Goal: Transaction & Acquisition: Purchase product/service

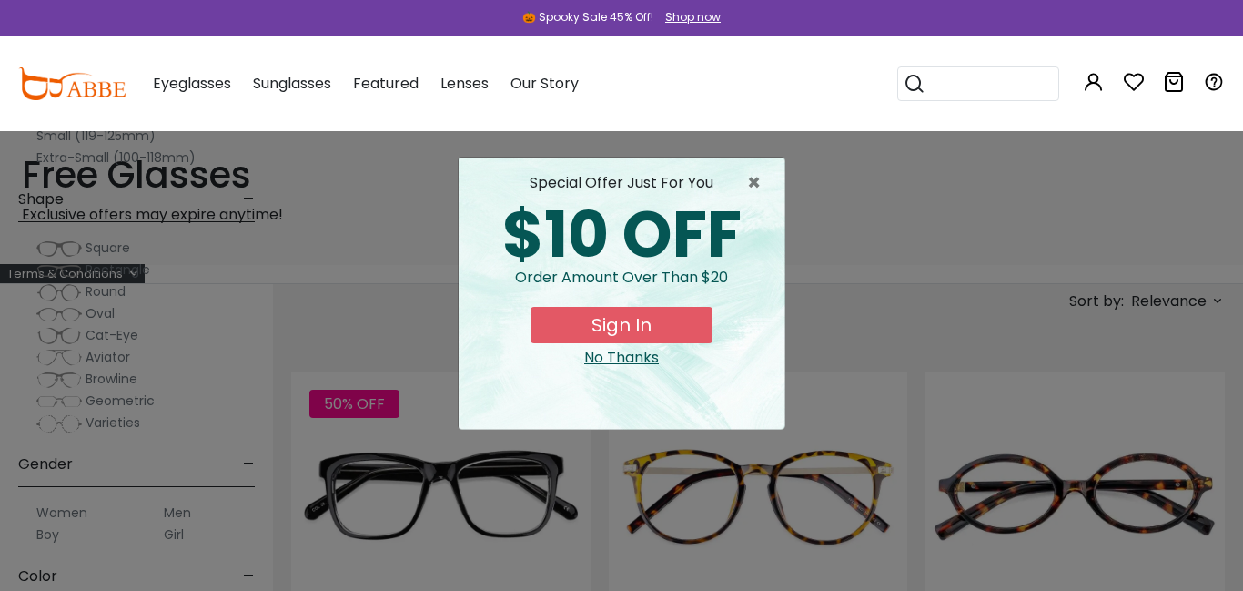
scroll to position [217, 0]
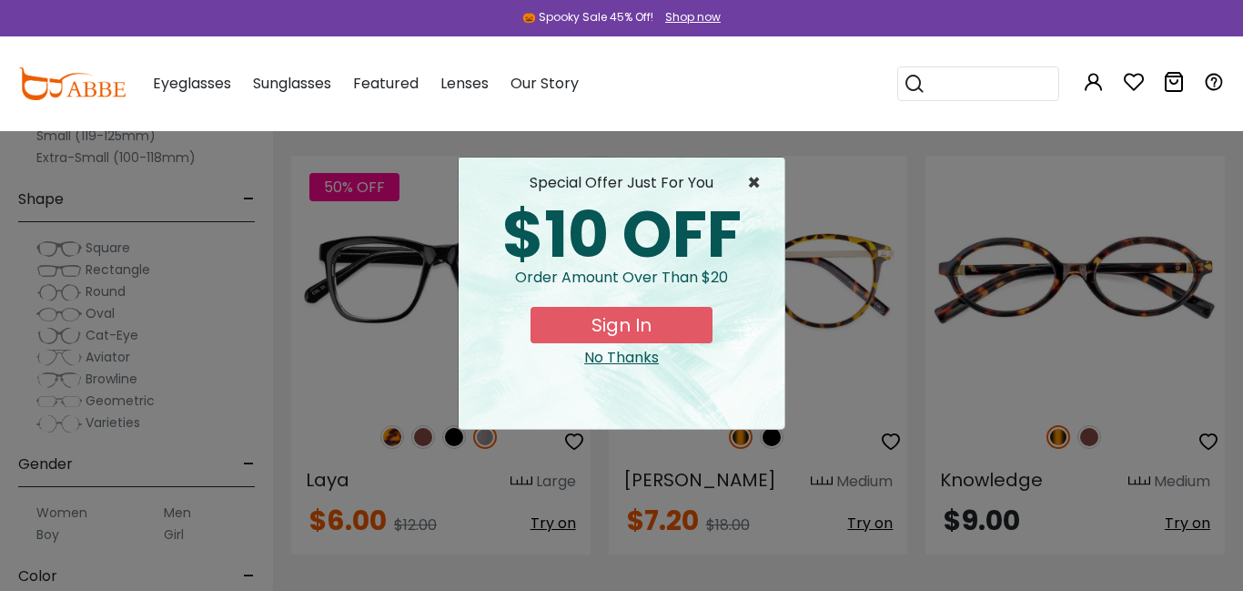
click at [752, 188] on span "×" at bounding box center [758, 183] width 23 height 22
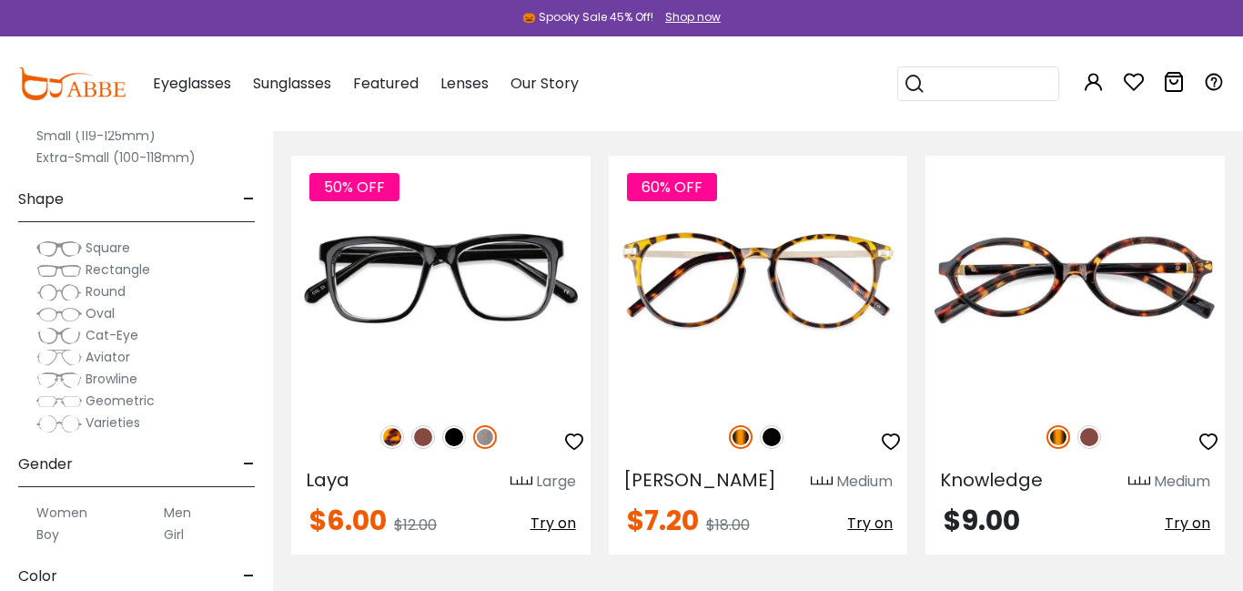
click at [134, 267] on span "Rectangle" at bounding box center [118, 269] width 65 height 18
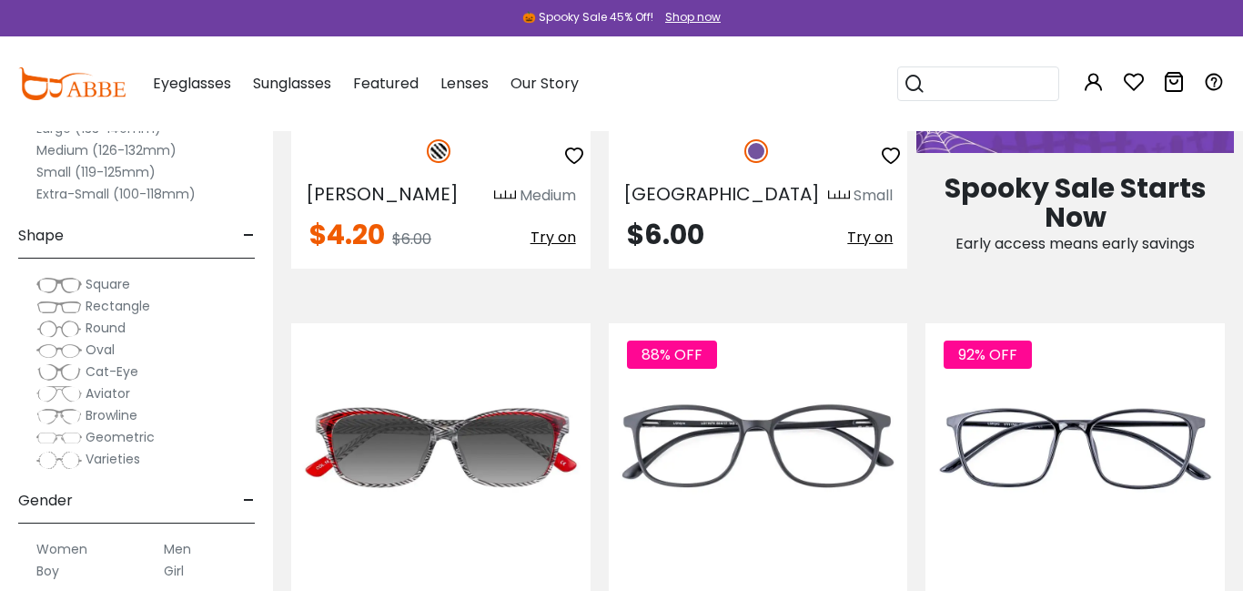
scroll to position [1102, 0]
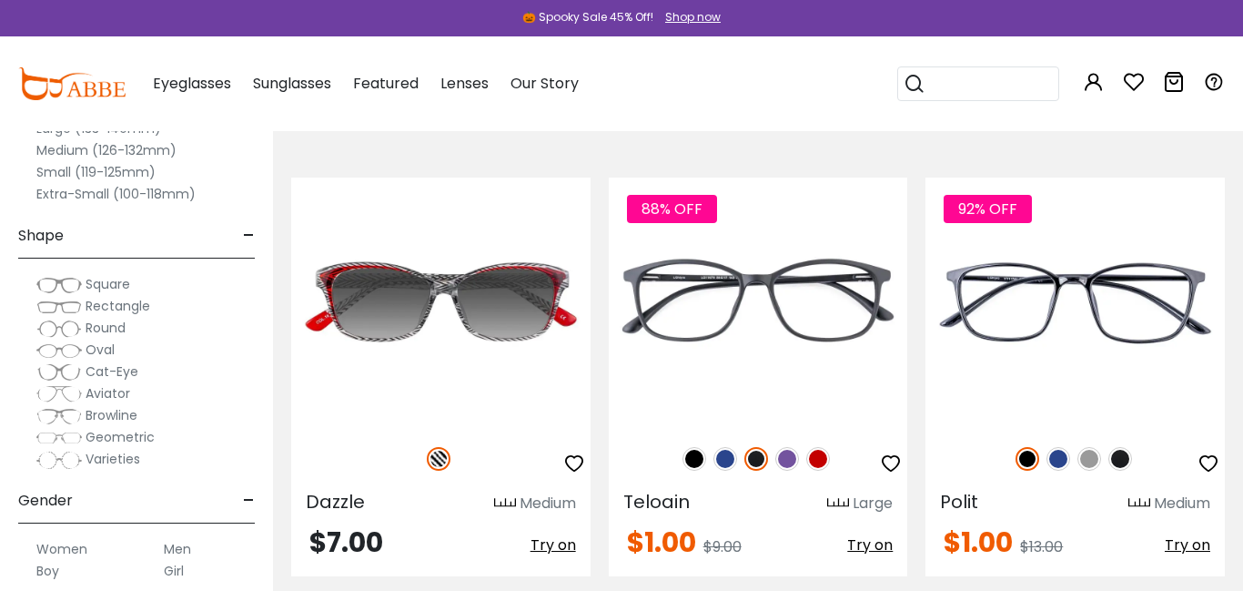
click at [52, 569] on label "Boy" at bounding box center [47, 571] width 23 height 22
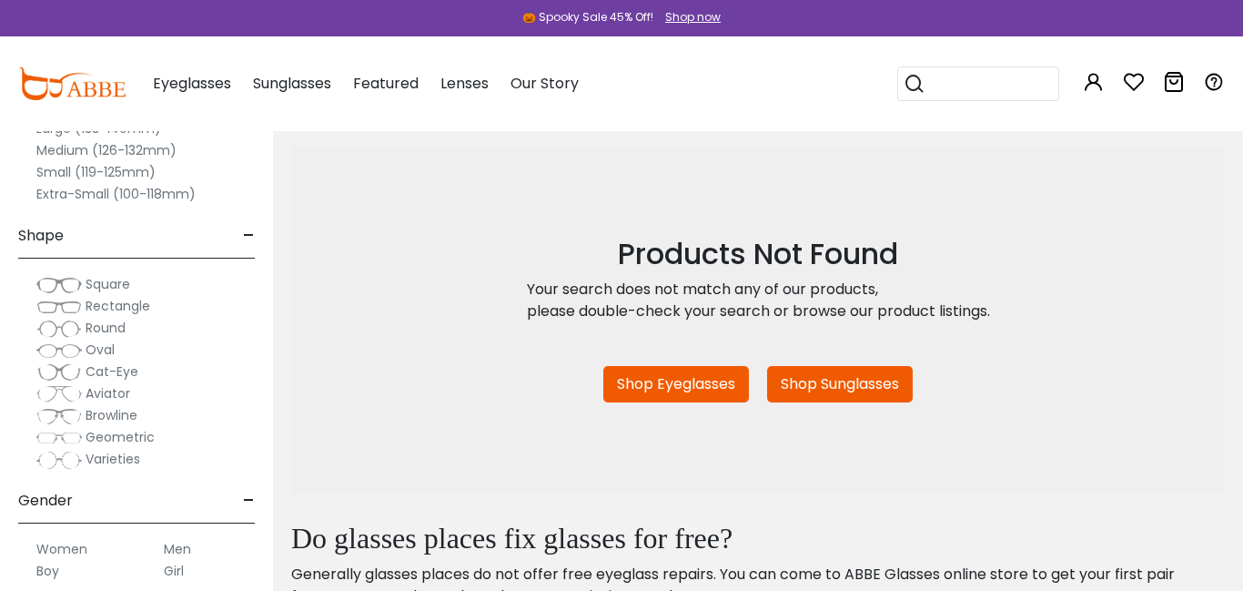
scroll to position [319, 0]
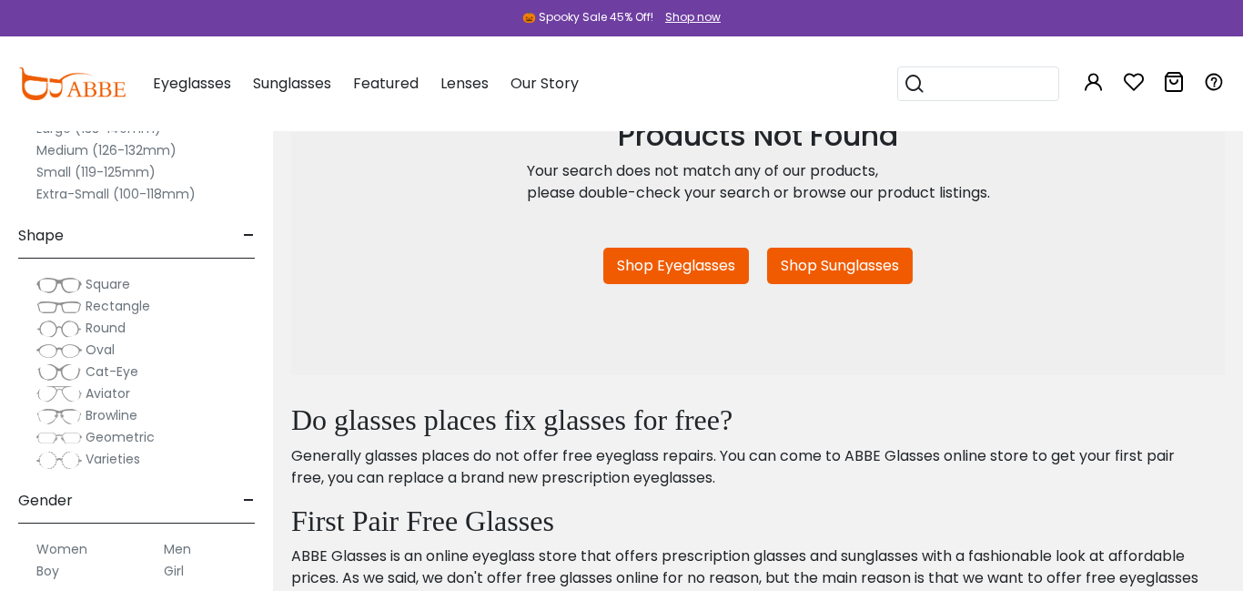
click at [705, 278] on link "Shop Eyeglasses" at bounding box center [677, 266] width 146 height 36
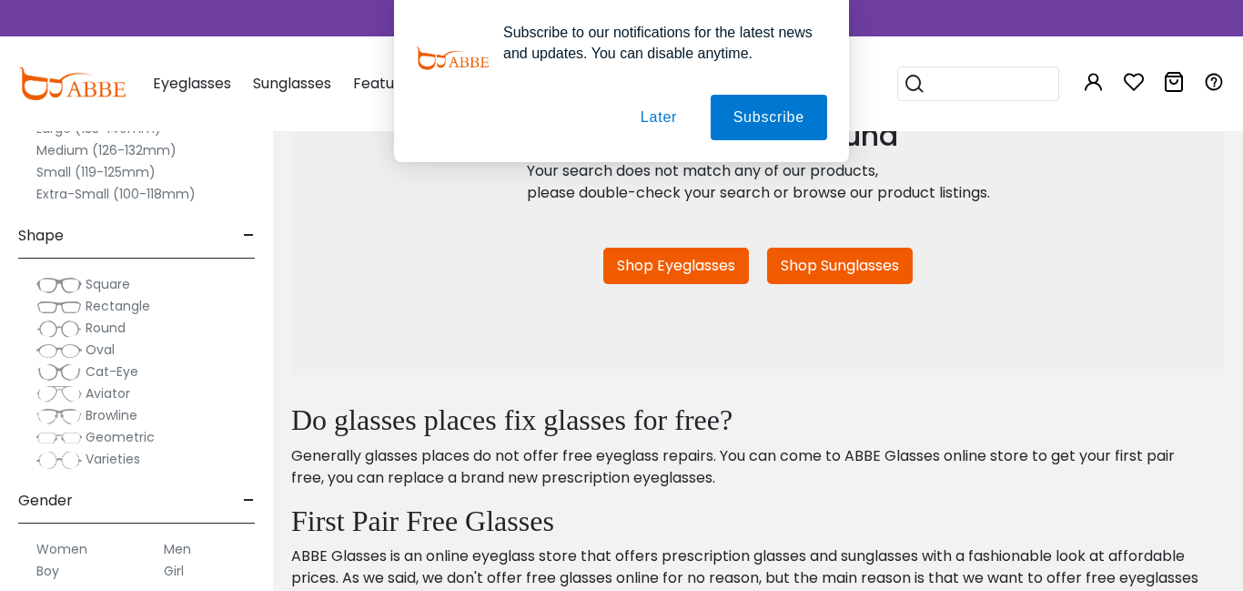
click at [654, 122] on button "Later" at bounding box center [659, 118] width 82 height 46
